Goal: Task Accomplishment & Management: Use online tool/utility

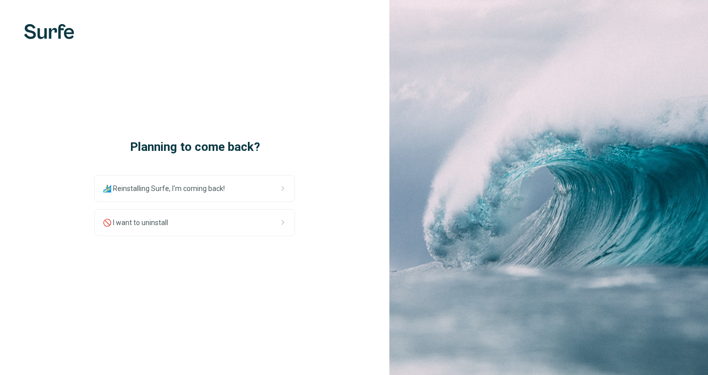
click at [280, 220] on icon at bounding box center [282, 223] width 12 height 12
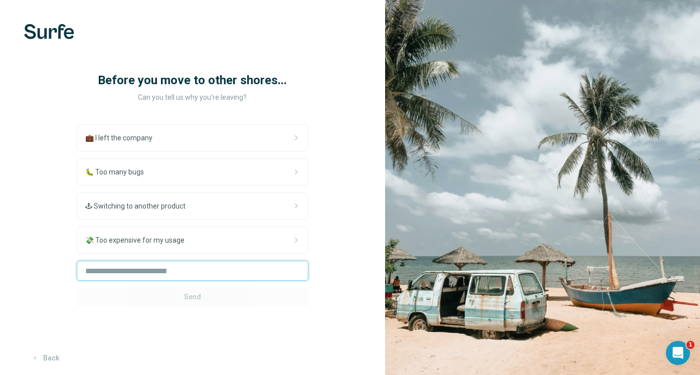
click at [231, 281] on input "text" at bounding box center [193, 271] width 232 height 20
type input "*"
click at [200, 302] on span "Send" at bounding box center [192, 297] width 17 height 10
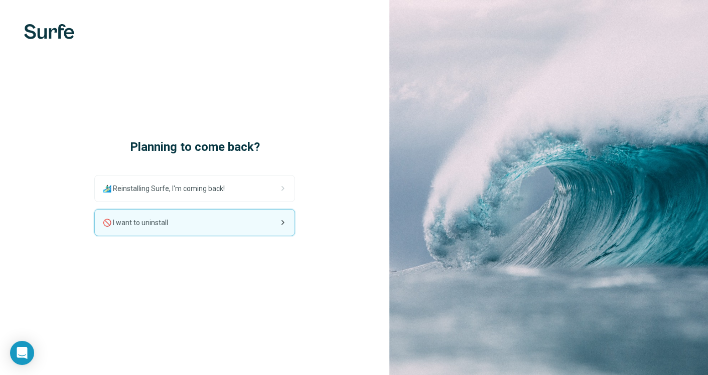
click at [230, 225] on div "🚫 I want to uninstall" at bounding box center [195, 223] width 200 height 26
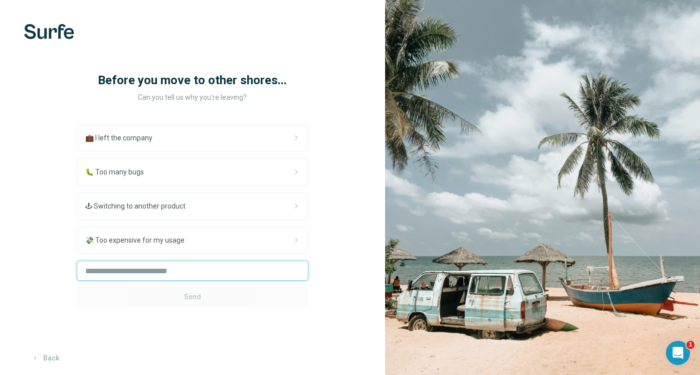
click at [207, 281] on input "text" at bounding box center [193, 271] width 232 height 20
type input "*"
click at [200, 302] on span "Send" at bounding box center [192, 297] width 17 height 10
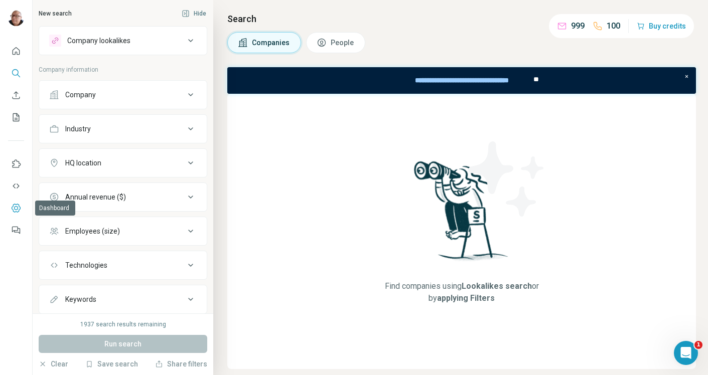
click at [16, 206] on icon "Dashboard" at bounding box center [16, 208] width 4 height 4
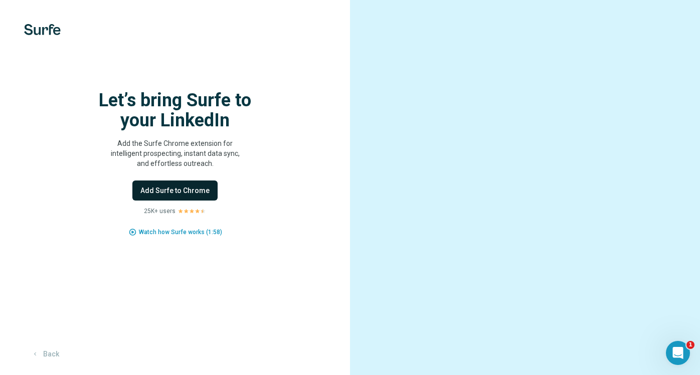
click at [203, 188] on span "Add Surfe to Chrome" at bounding box center [174, 191] width 69 height 10
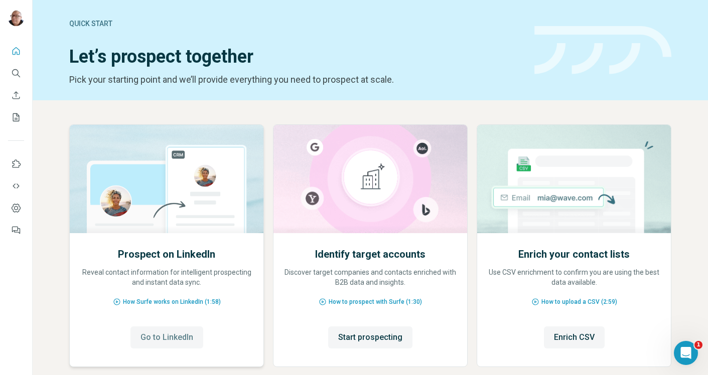
click at [177, 336] on span "Go to LinkedIn" at bounding box center [166, 337] width 53 height 12
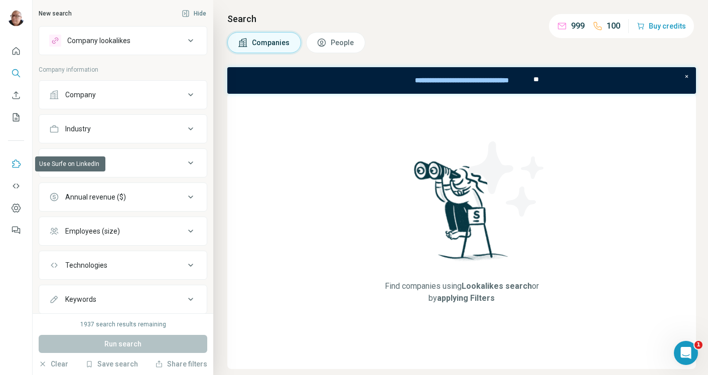
click at [17, 165] on icon "Use Surfe on LinkedIn" at bounding box center [16, 164] width 10 height 10
click at [16, 211] on icon "Dashboard" at bounding box center [16, 208] width 9 height 9
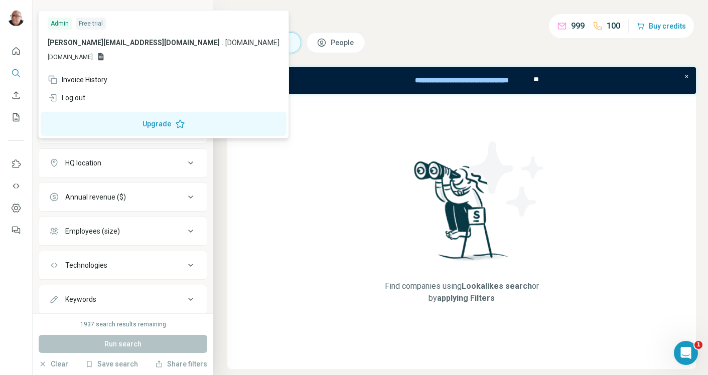
click at [63, 22] on div "Admin" at bounding box center [60, 24] width 24 height 12
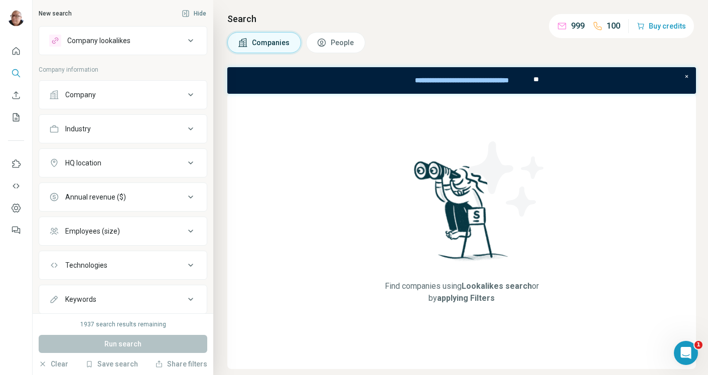
drag, startPoint x: 128, startPoint y: 55, endPoint x: 55, endPoint y: 57, distance: 73.2
click at [52, 57] on body "New search Hide Company lookalikes Company information Company Industry HQ loca…" at bounding box center [354, 187] width 708 height 375
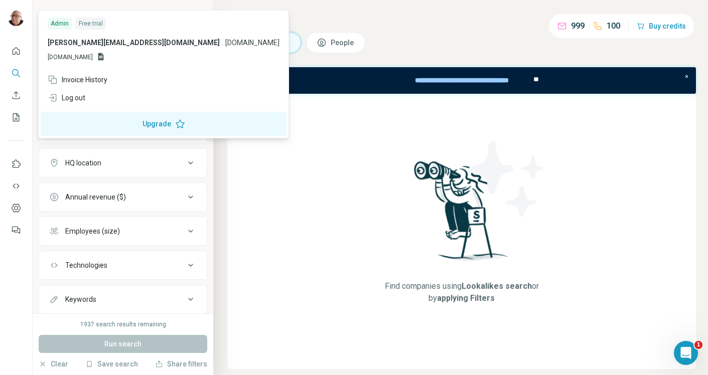
click at [16, 23] on img at bounding box center [16, 18] width 16 height 16
click at [163, 90] on div "Log out" at bounding box center [164, 98] width 244 height 18
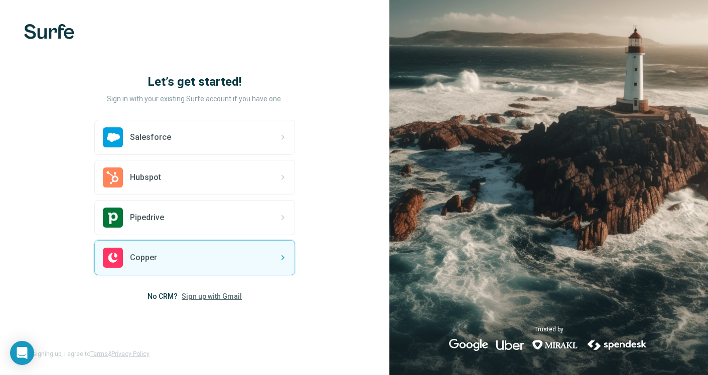
click at [213, 295] on span "Sign up with Gmail" at bounding box center [212, 296] width 60 height 10
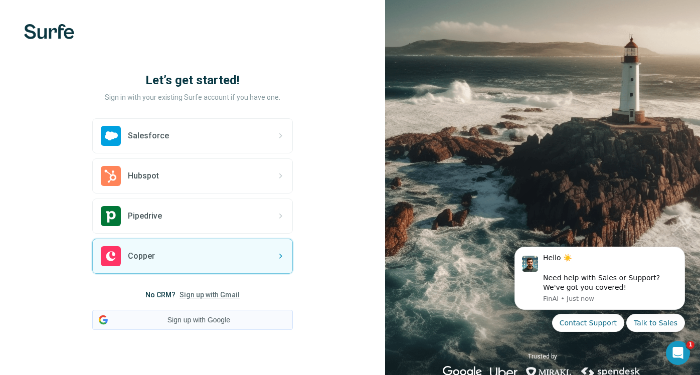
click at [205, 317] on button "Sign up with Google" at bounding box center [192, 320] width 201 height 20
